Goal: Check status: Check status

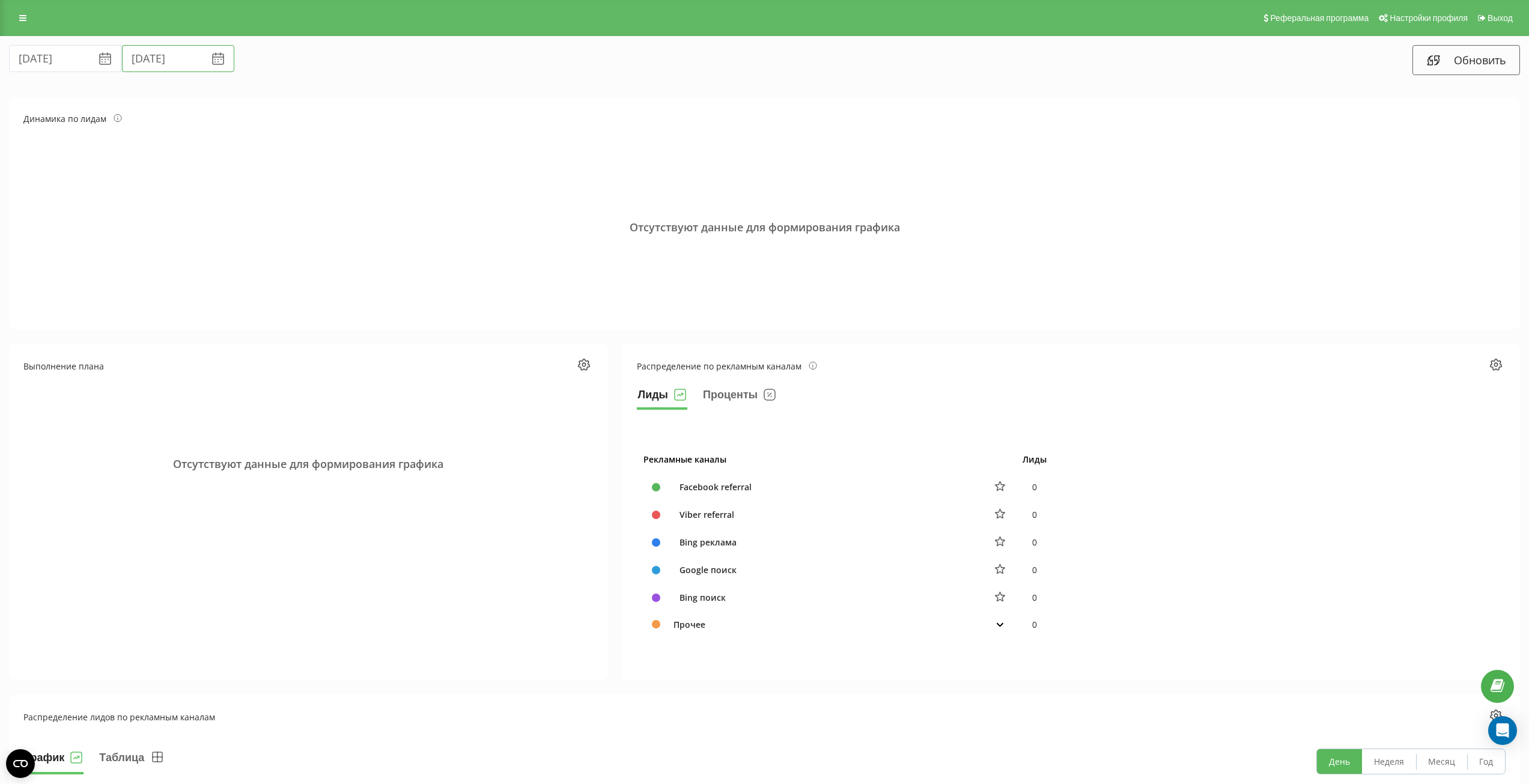
click at [130, 53] on input "[DATE]" at bounding box center [178, 58] width 112 height 27
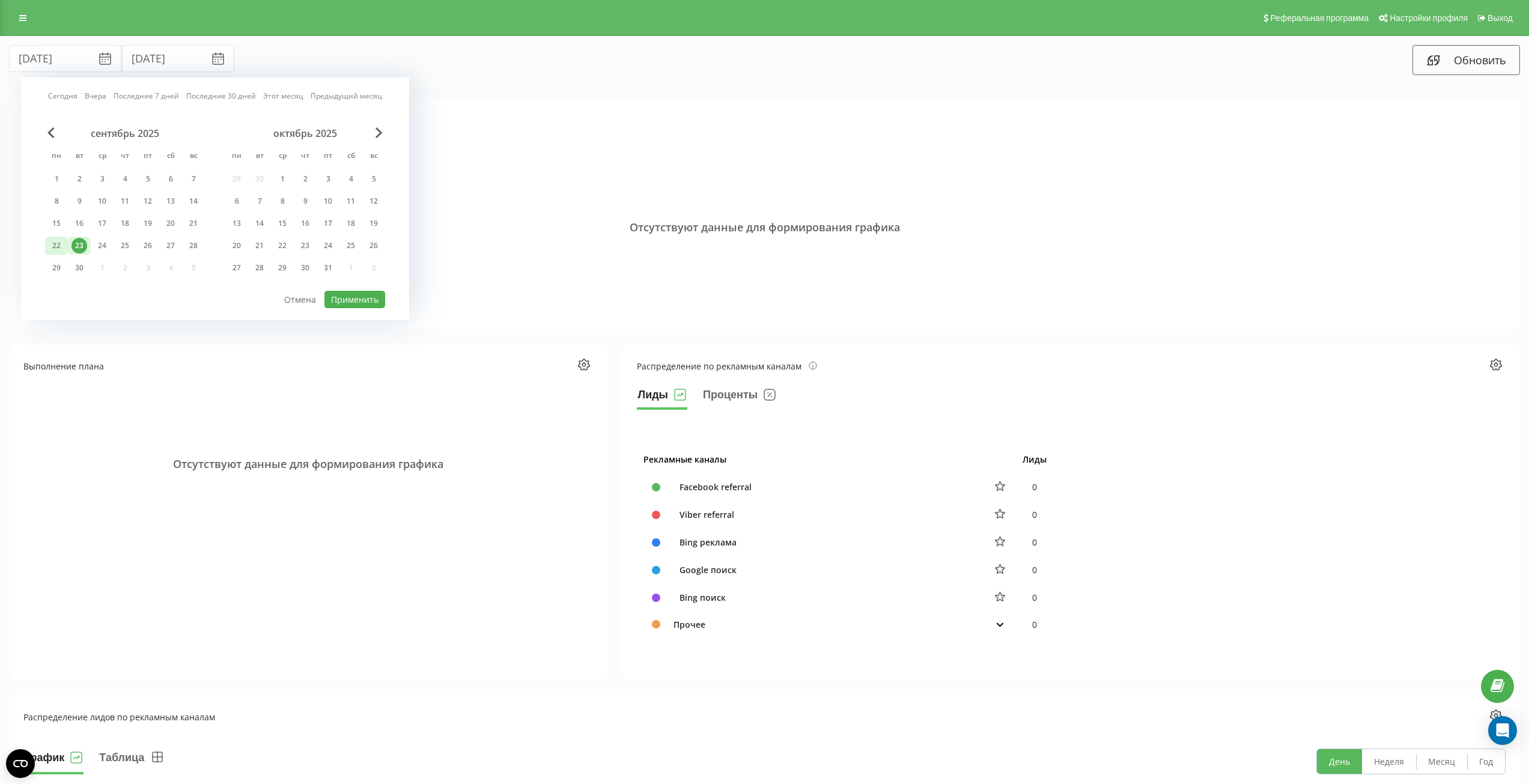
click at [61, 245] on div "22" at bounding box center [56, 245] width 16 height 16
click at [339, 294] on button "Применить" at bounding box center [355, 299] width 61 height 17
type input "22.09.2025"
